Goal: Information Seeking & Learning: Learn about a topic

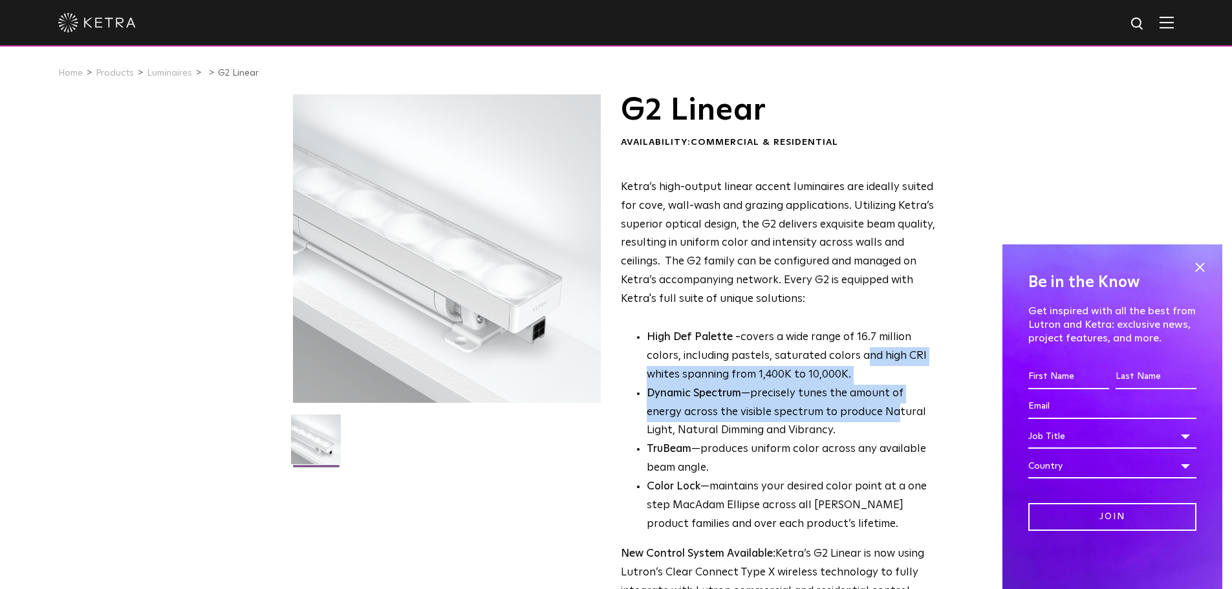
drag, startPoint x: 860, startPoint y: 364, endPoint x: 854, endPoint y: 425, distance: 61.1
click at [854, 424] on ul "High Def Palette - covers a wide range of 16.7 million colors, including pastel…" at bounding box center [778, 432] width 315 height 206
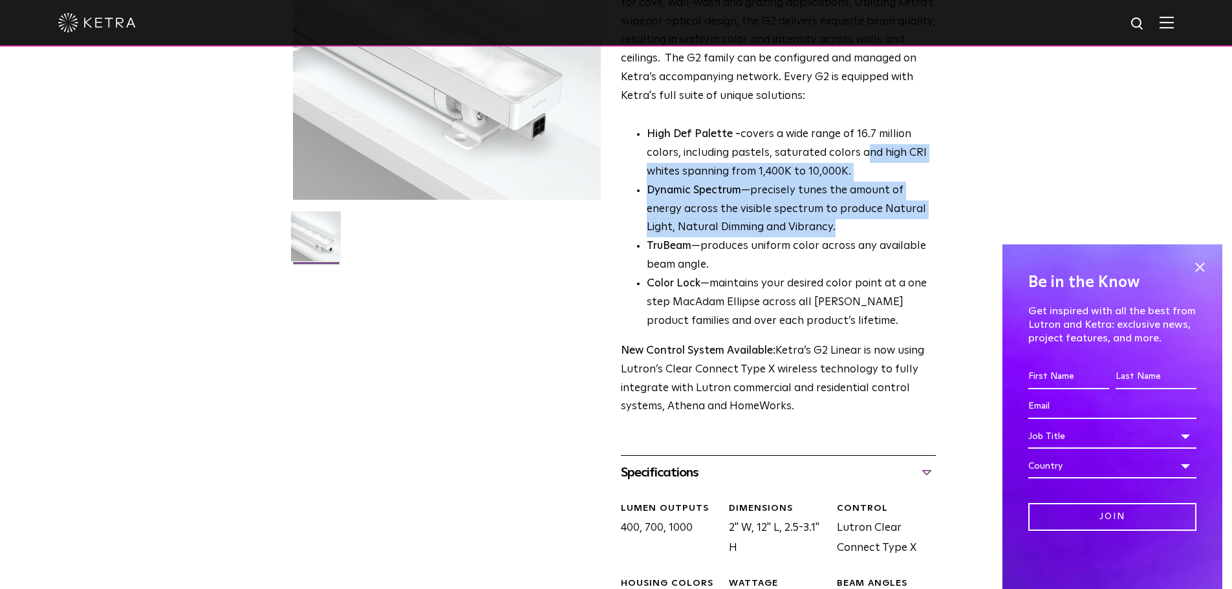
scroll to position [194, 0]
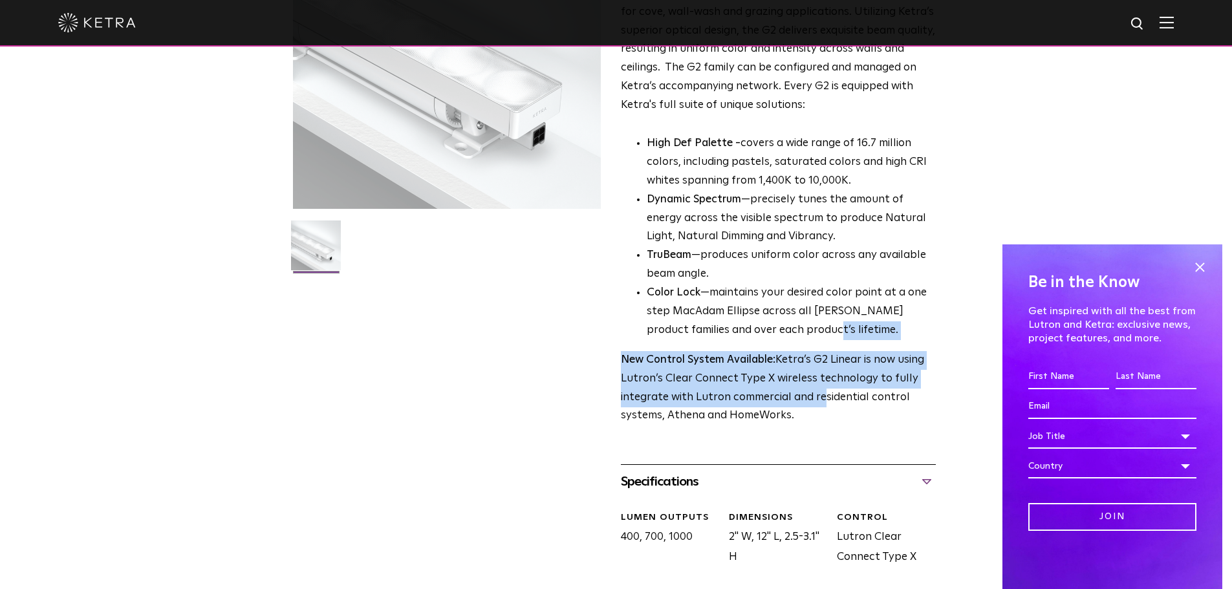
drag, startPoint x: 784, startPoint y: 337, endPoint x: 824, endPoint y: 407, distance: 81.1
click at [820, 404] on div "Ketra’s high-output linear accent luminaires are ideally suited for cove, wall-…" at bounding box center [778, 205] width 315 height 442
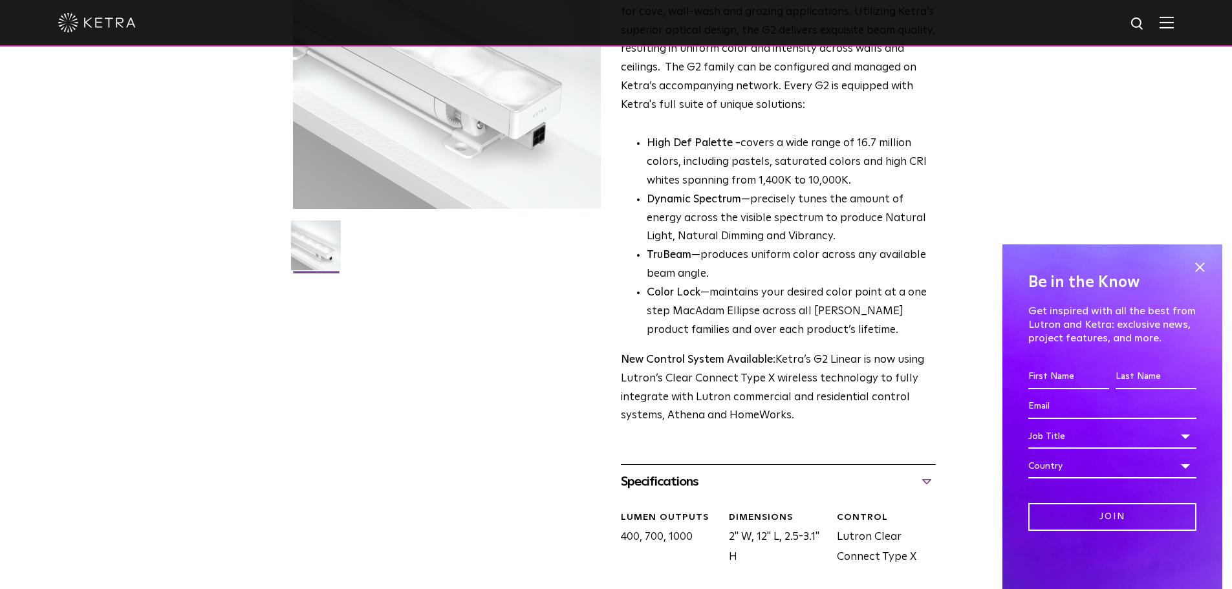
click at [837, 424] on p "New Control System Available: Ketra’s G2 Linear is now using Lutron’s Clear Con…" at bounding box center [778, 388] width 315 height 75
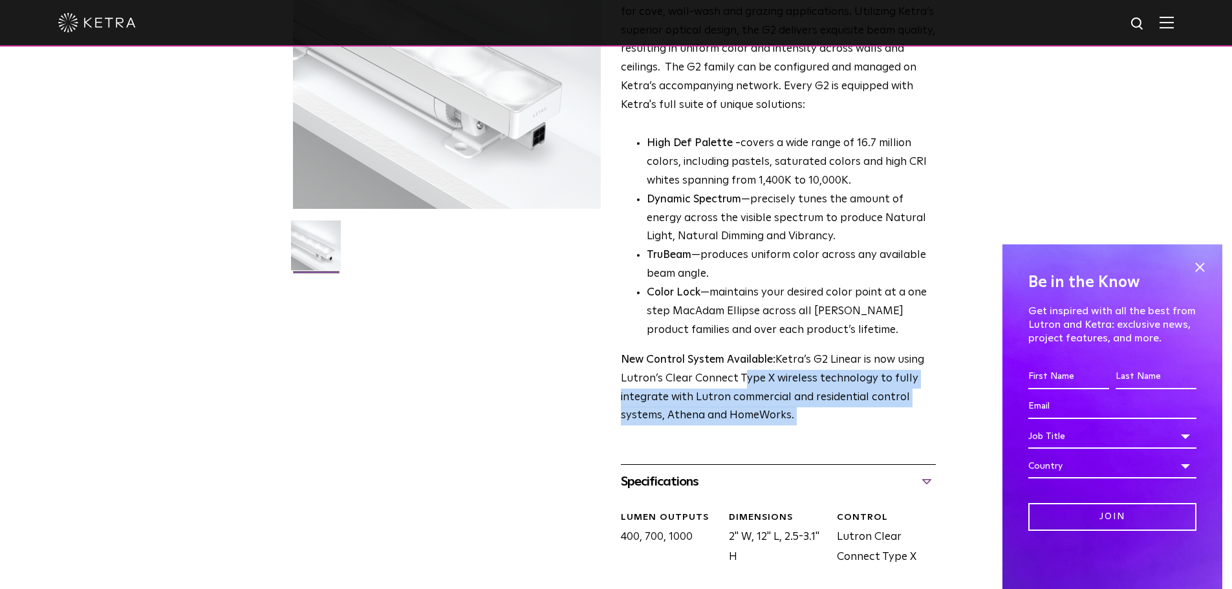
drag, startPoint x: 834, startPoint y: 419, endPoint x: 770, endPoint y: 398, distance: 66.9
click at [770, 398] on p "New Control System Available: Ketra’s G2 Linear is now using Lutron’s Clear Con…" at bounding box center [778, 388] width 315 height 75
click at [785, 409] on p "New Control System Available: Ketra’s G2 Linear is now using Lutron’s Clear Con…" at bounding box center [778, 388] width 315 height 75
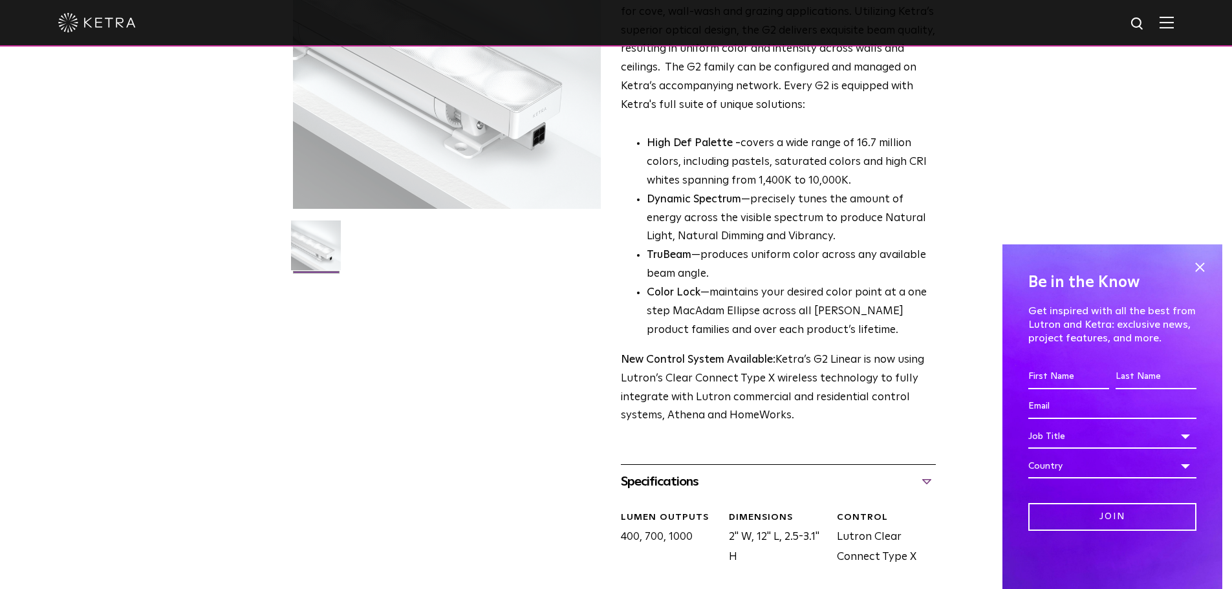
drag, startPoint x: 805, startPoint y: 425, endPoint x: 863, endPoint y: 420, distance: 57.8
click at [863, 420] on p "New Control System Available: Ketra’s G2 Linear is now using Lutron’s Clear Con…" at bounding box center [778, 388] width 315 height 75
drag, startPoint x: 822, startPoint y: 420, endPoint x: 840, endPoint y: 424, distance: 18.5
click at [839, 424] on p "New Control System Available: Ketra’s G2 Linear is now using Lutron’s Clear Con…" at bounding box center [778, 388] width 315 height 75
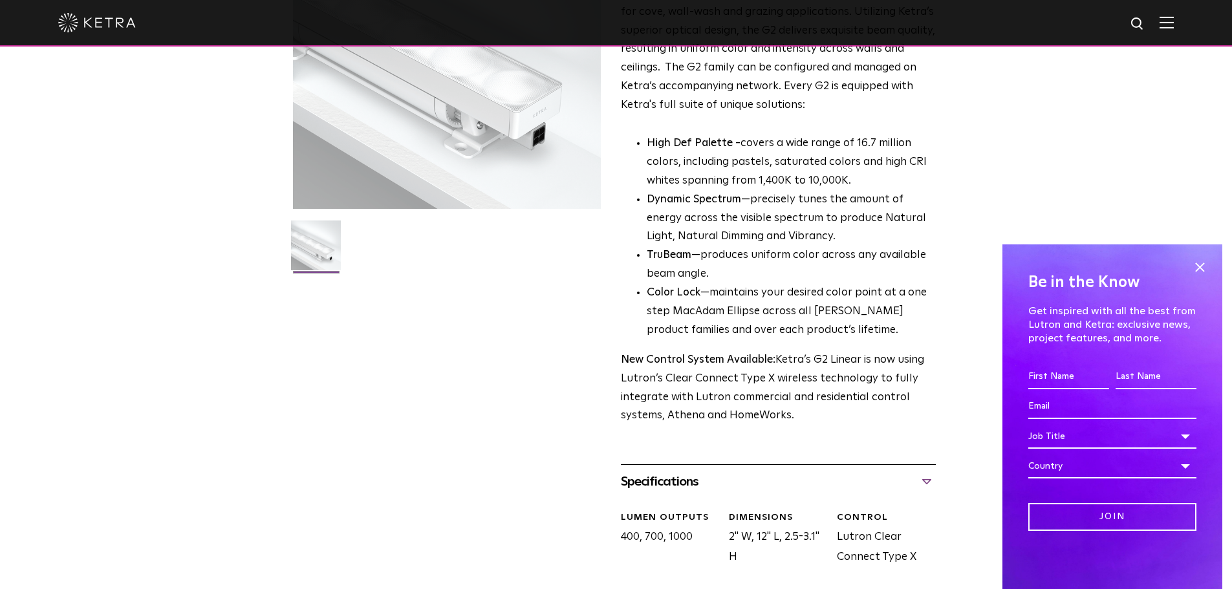
click at [840, 424] on p "New Control System Available: Ketra’s G2 Linear is now using Lutron’s Clear Con…" at bounding box center [778, 388] width 315 height 75
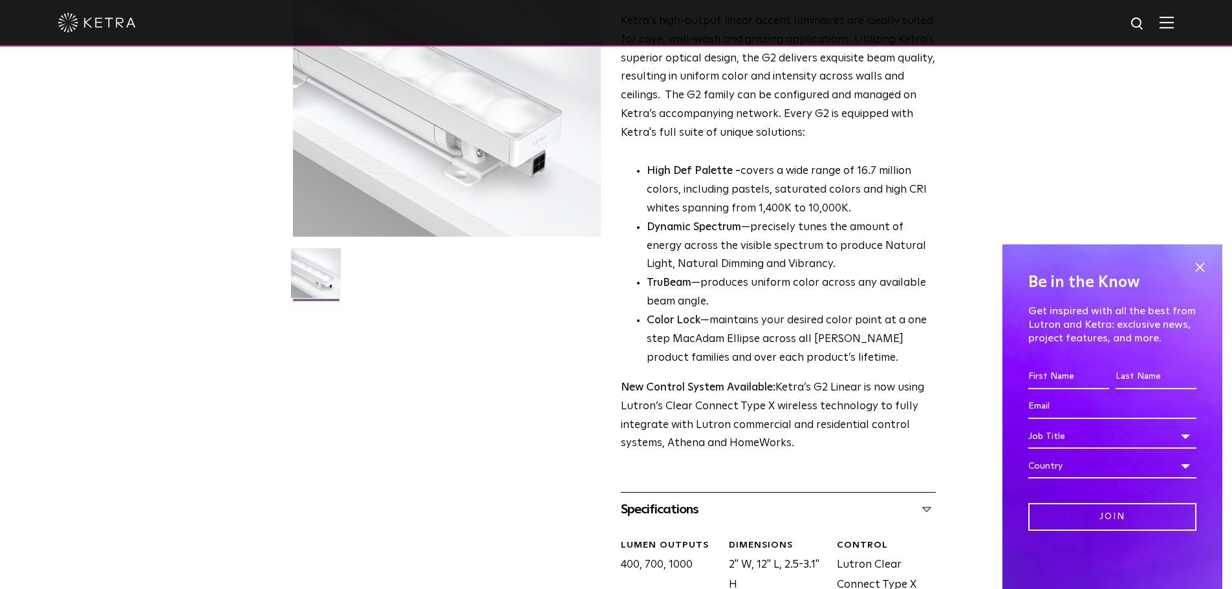
scroll to position [0, 0]
